Goal: Task Accomplishment & Management: Manage account settings

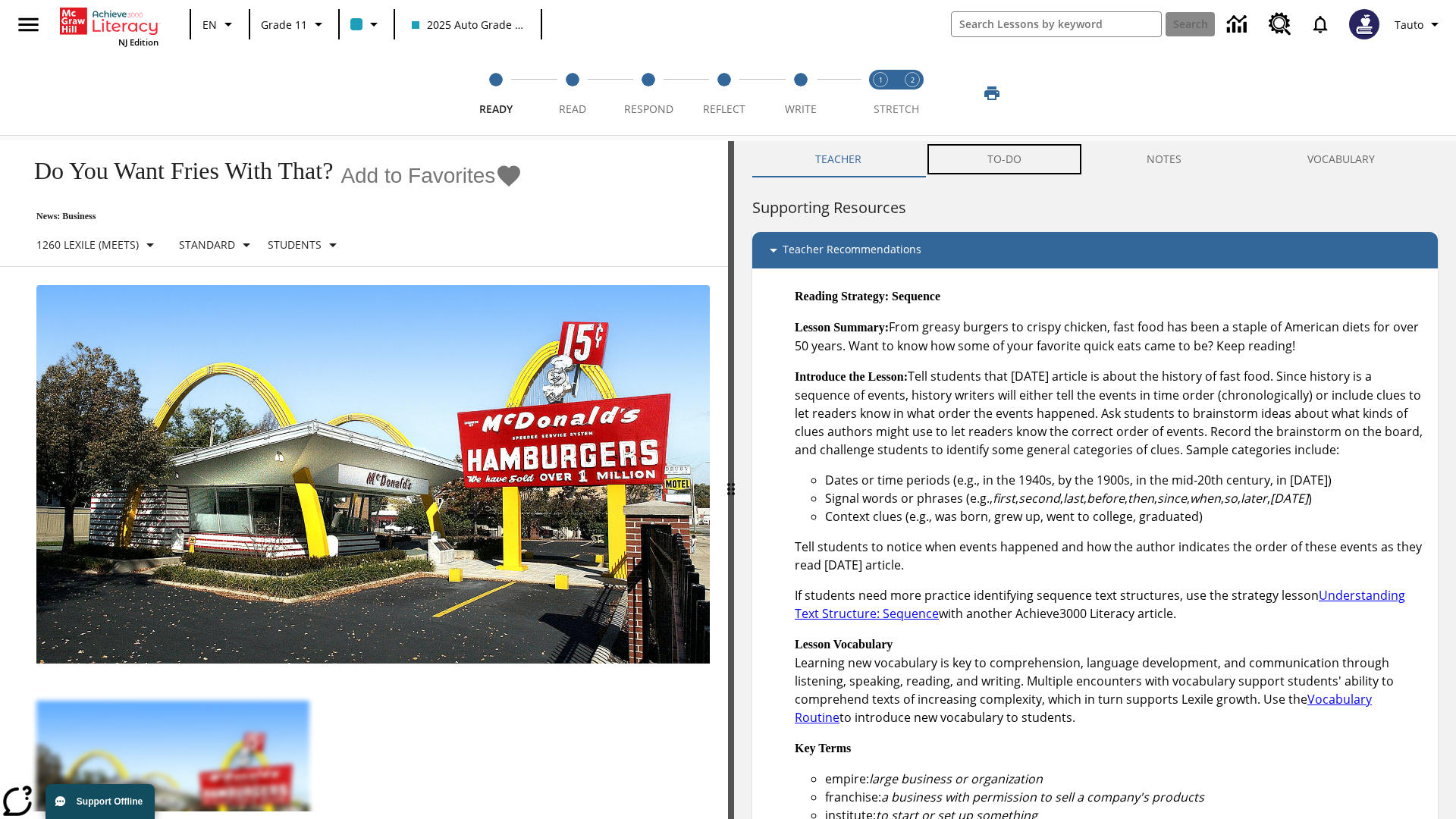
click at [1005, 159] on button "TO-DO" at bounding box center [1004, 159] width 160 height 36
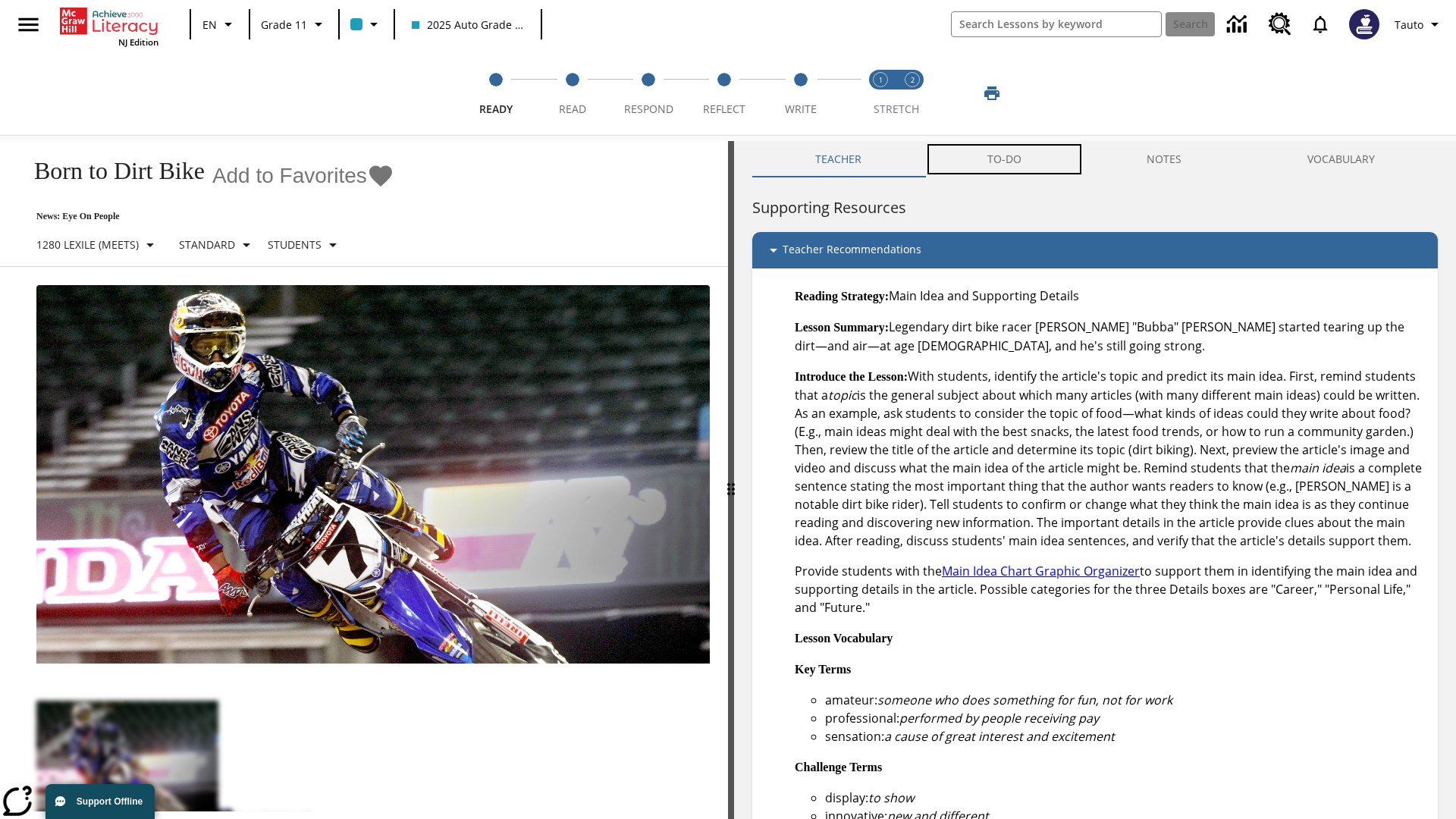
click at [1005, 159] on button "TO-DO" at bounding box center [1004, 159] width 160 height 36
